Goal: Transaction & Acquisition: Obtain resource

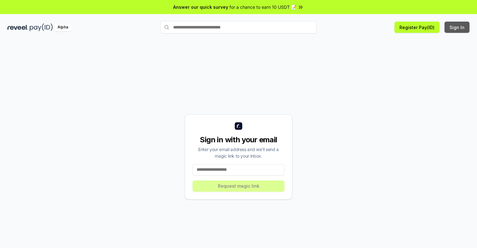
click at [457, 27] on button "Sign In" at bounding box center [456, 27] width 25 height 11
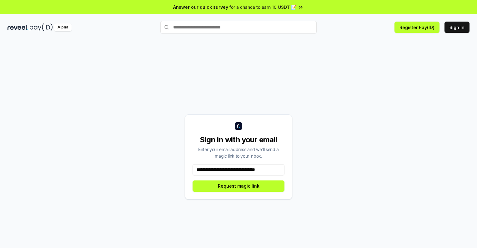
scroll to position [0, 2]
type input "**********"
click at [238, 185] on button "Request magic link" at bounding box center [238, 185] width 92 height 11
